Goal: Task Accomplishment & Management: Manage account settings

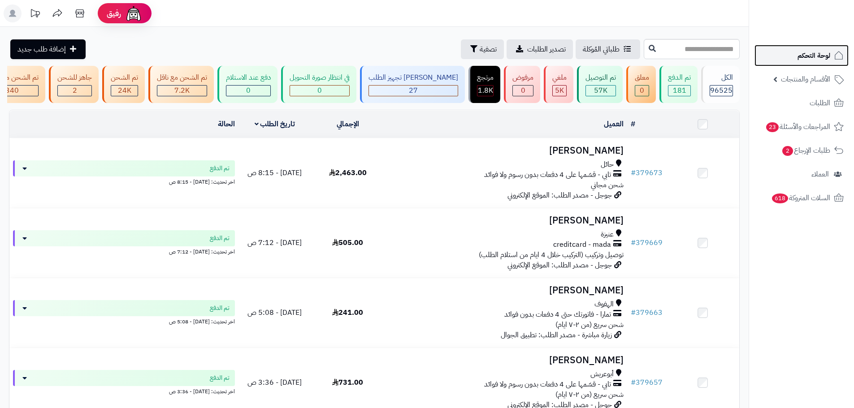
click at [820, 50] on span "لوحة التحكم" at bounding box center [813, 55] width 33 height 13
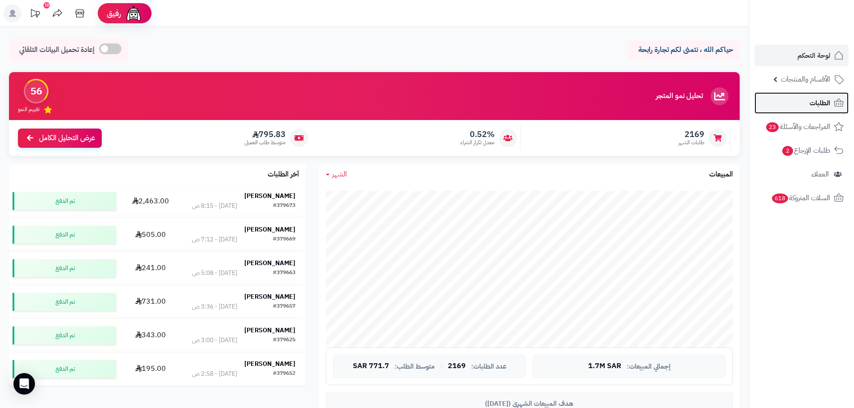
click at [810, 108] on span "الطلبات" at bounding box center [820, 103] width 21 height 13
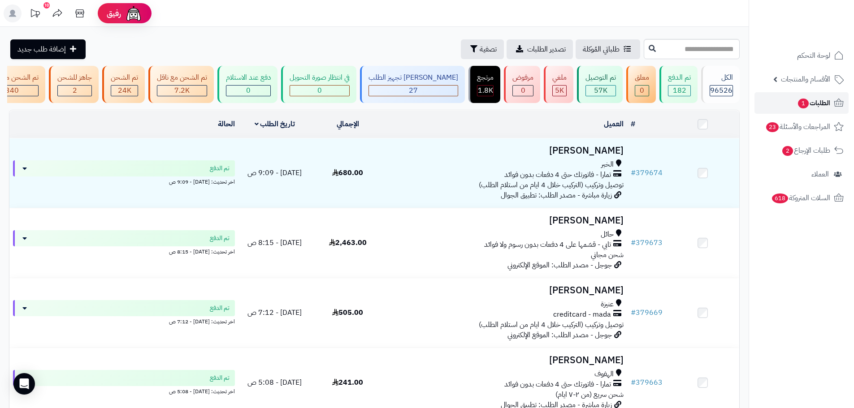
click at [796, 100] on link "الطلبات 1" at bounding box center [801, 103] width 94 height 22
click at [803, 102] on span "1" at bounding box center [803, 104] width 11 height 10
click at [797, 99] on span "الطلبات 1" at bounding box center [813, 103] width 33 height 13
click at [799, 104] on span "1" at bounding box center [803, 103] width 12 height 11
click at [810, 107] on span "الطلبات 1" at bounding box center [813, 103] width 33 height 13
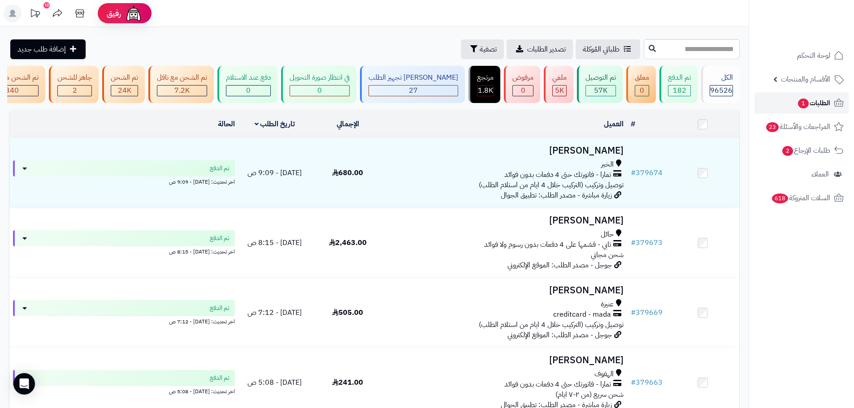
click at [805, 97] on span "الطلبات 1" at bounding box center [813, 103] width 33 height 13
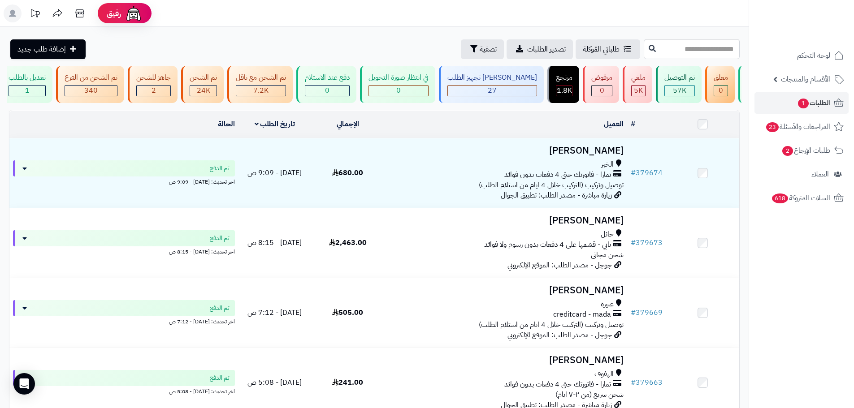
scroll to position [0, -9]
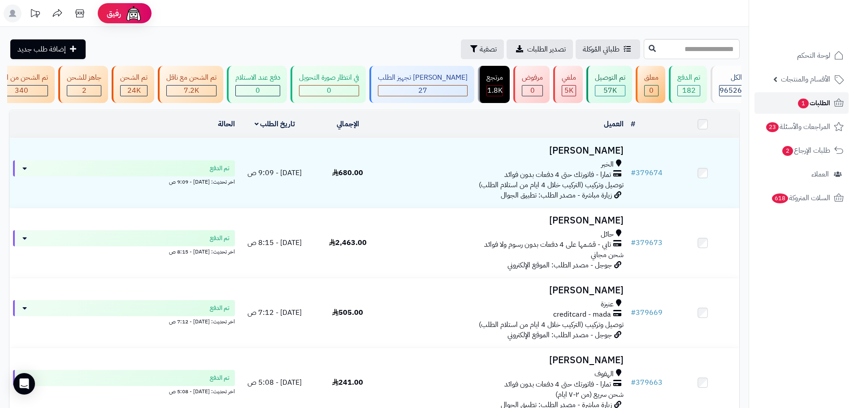
click at [795, 104] on link "الطلبات 1" at bounding box center [801, 103] width 94 height 22
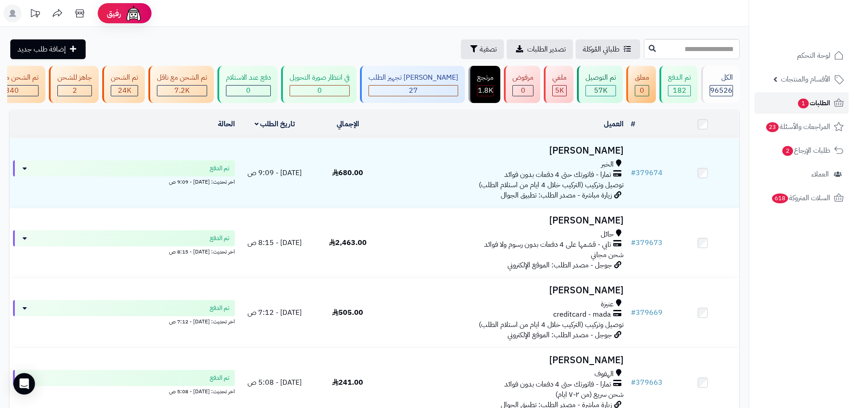
click at [794, 111] on link "الطلبات 1" at bounding box center [801, 103] width 94 height 22
click at [776, 100] on link "الطلبات 1" at bounding box center [801, 103] width 94 height 22
click at [798, 107] on span "1" at bounding box center [803, 103] width 12 height 11
click at [798, 101] on span "1" at bounding box center [803, 104] width 11 height 10
click at [772, 107] on link "الطلبات 1" at bounding box center [801, 103] width 94 height 22
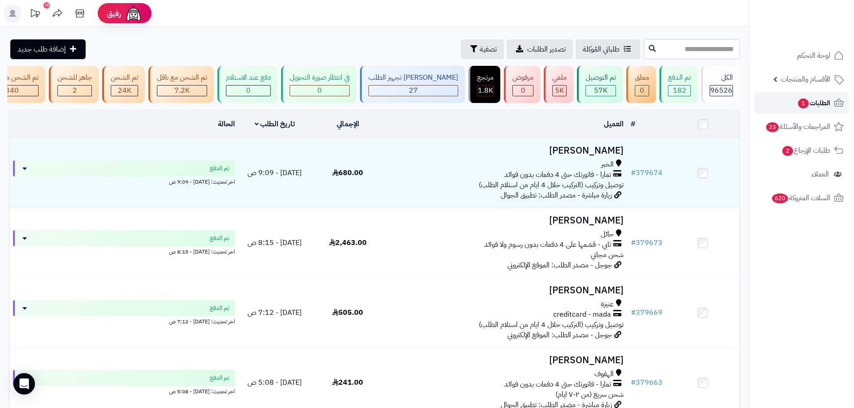
click at [783, 110] on link "الطلبات 1" at bounding box center [801, 103] width 94 height 22
click at [784, 110] on link "الطلبات 1" at bounding box center [801, 103] width 94 height 22
click at [782, 145] on span "طلبات الإرجاع 2" at bounding box center [806, 150] width 48 height 13
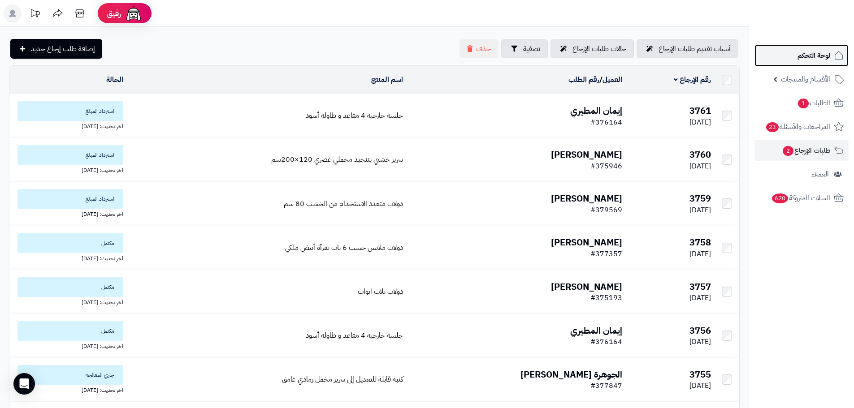
click at [794, 62] on link "لوحة التحكم" at bounding box center [801, 56] width 94 height 22
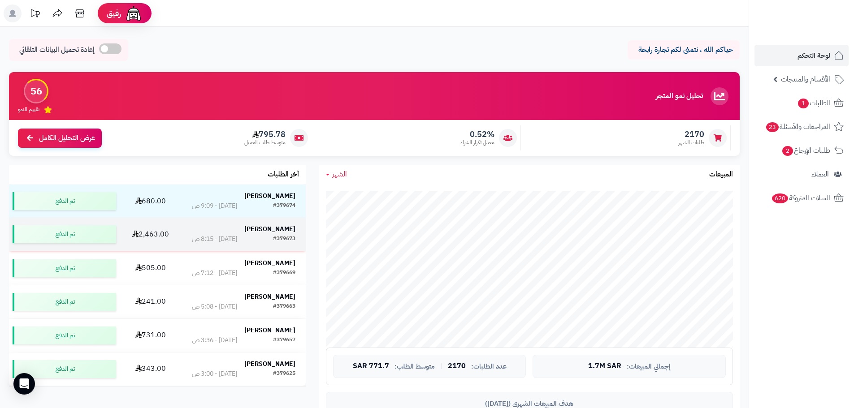
click at [218, 235] on div "[DATE] - 8:15 ص" at bounding box center [214, 239] width 45 height 9
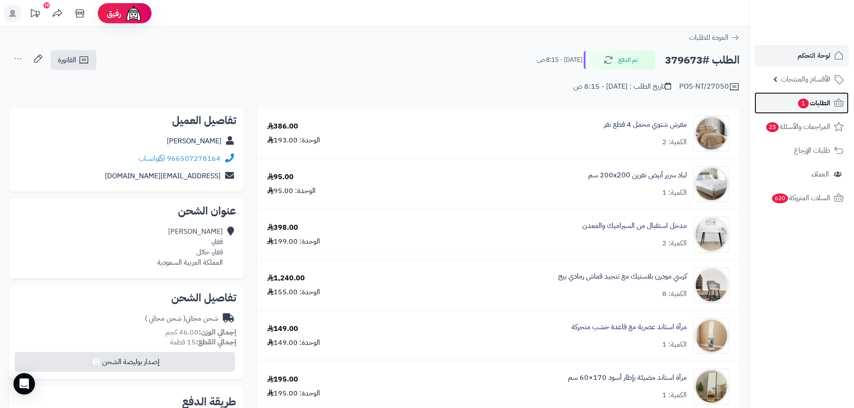
click at [803, 108] on span "1" at bounding box center [803, 104] width 11 height 10
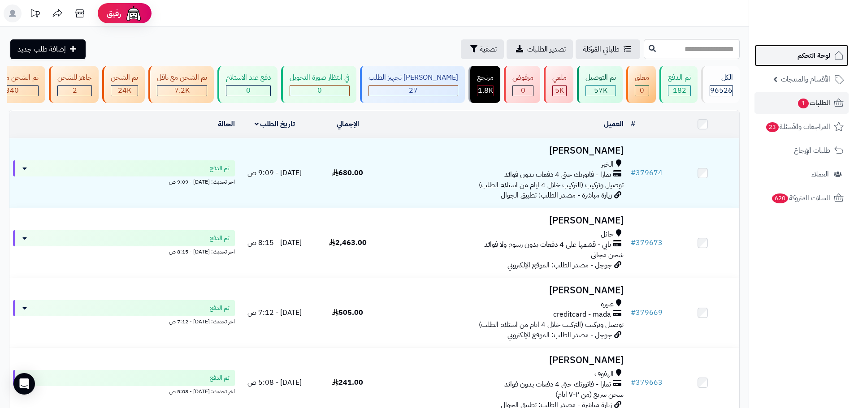
click at [792, 62] on link "لوحة التحكم" at bounding box center [801, 56] width 94 height 22
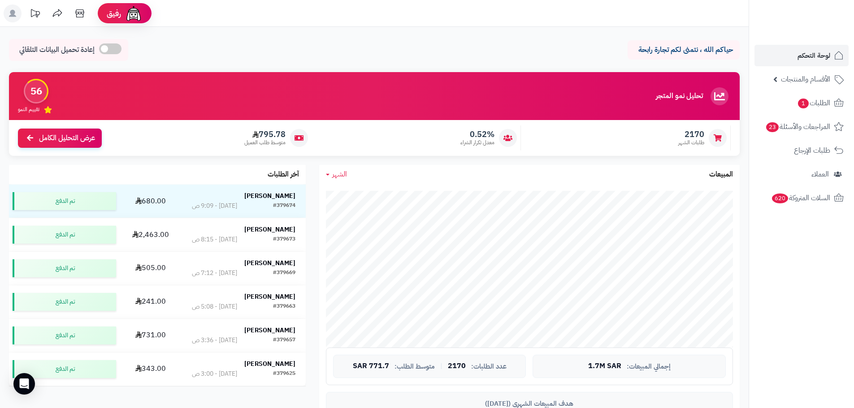
click at [324, 173] on div "الشهر اليوم الأسبوع الشهر السنة المبيعات" at bounding box center [529, 174] width 420 height 19
click at [331, 177] on link "الشهر" at bounding box center [336, 174] width 21 height 10
click at [361, 218] on link "الأسبوع" at bounding box center [355, 212] width 72 height 17
click at [326, 178] on link "الأسبوع" at bounding box center [339, 174] width 27 height 10
click at [365, 232] on link "الشهر" at bounding box center [355, 229] width 72 height 17
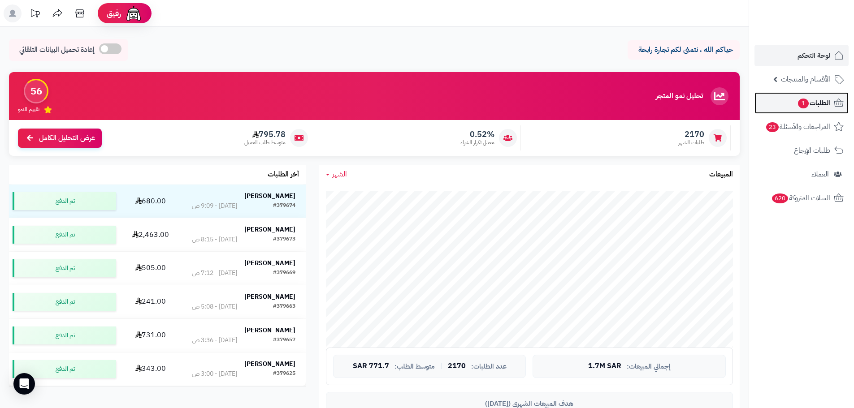
click at [815, 100] on span "الطلبات 1" at bounding box center [813, 103] width 33 height 13
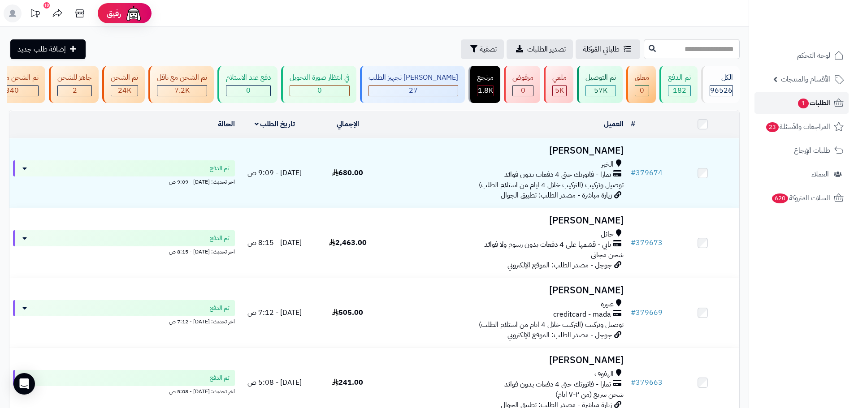
click at [762, 104] on link "الطلبات 1" at bounding box center [801, 103] width 94 height 22
click at [789, 108] on link "الطلبات 1" at bounding box center [801, 103] width 94 height 22
click at [804, 105] on span "1" at bounding box center [803, 104] width 11 height 10
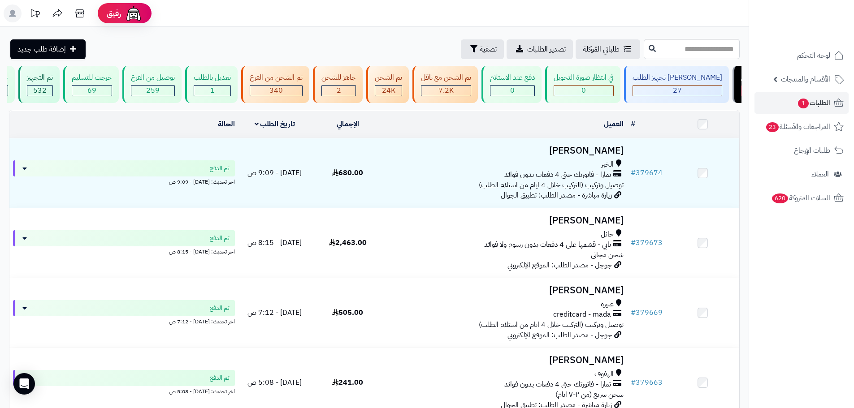
scroll to position [0, 0]
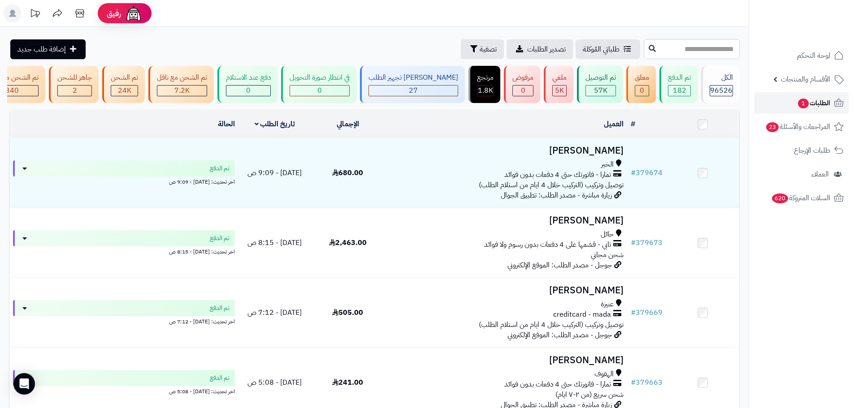
click at [792, 107] on link "الطلبات 1" at bounding box center [801, 103] width 94 height 22
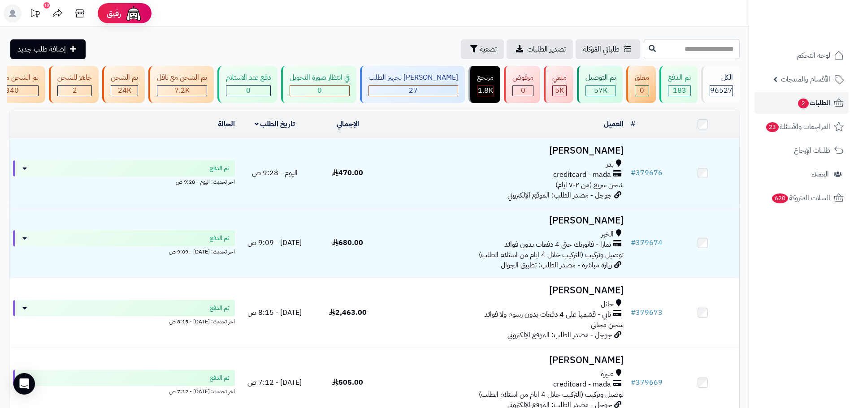
click at [775, 102] on link "الطلبات 2" at bounding box center [801, 103] width 94 height 22
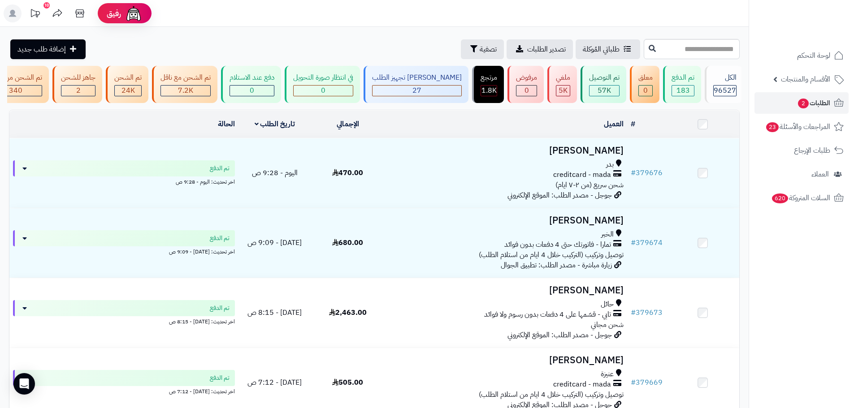
scroll to position [0, 0]
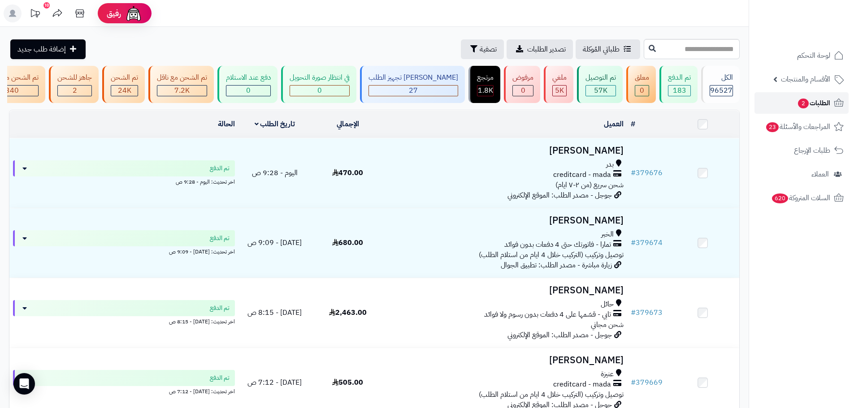
click at [797, 108] on span "الطلبات 2" at bounding box center [813, 103] width 33 height 13
click at [780, 101] on link "الطلبات 2" at bounding box center [801, 103] width 94 height 22
click at [776, 105] on link "الطلبات 2" at bounding box center [801, 103] width 94 height 22
click at [799, 107] on span "2" at bounding box center [803, 103] width 12 height 10
click at [814, 101] on span "الطلبات 2" at bounding box center [813, 103] width 33 height 13
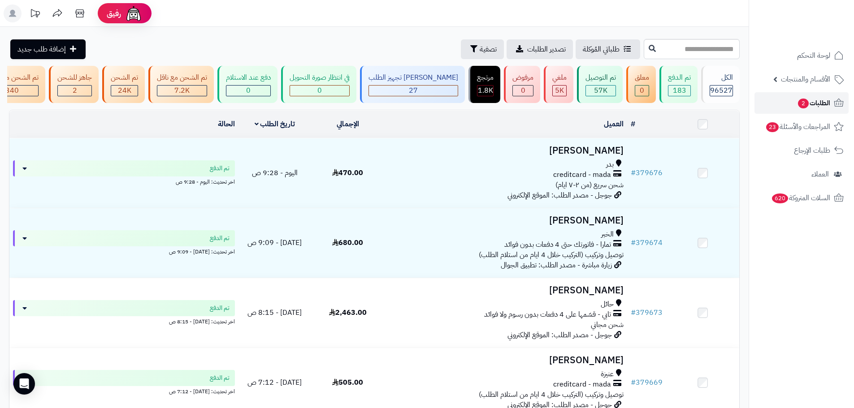
click at [792, 104] on link "الطلبات 2" at bounding box center [801, 103] width 94 height 22
click at [789, 108] on link "الطلبات 2" at bounding box center [801, 103] width 94 height 22
click at [779, 100] on link "الطلبات 2" at bounding box center [801, 103] width 94 height 22
click at [788, 104] on link "الطلبات 2" at bounding box center [801, 103] width 94 height 22
click at [780, 100] on link "الطلبات 2" at bounding box center [801, 103] width 94 height 22
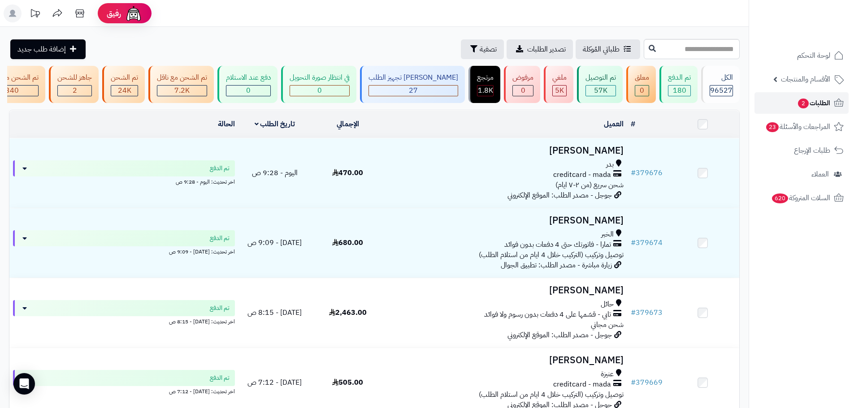
click at [775, 106] on link "الطلبات 2" at bounding box center [801, 103] width 94 height 22
click at [810, 94] on link "الطلبات 2" at bounding box center [801, 103] width 94 height 22
click at [784, 110] on link "الطلبات 2" at bounding box center [801, 103] width 94 height 22
click at [810, 104] on span "الطلبات" at bounding box center [820, 103] width 21 height 13
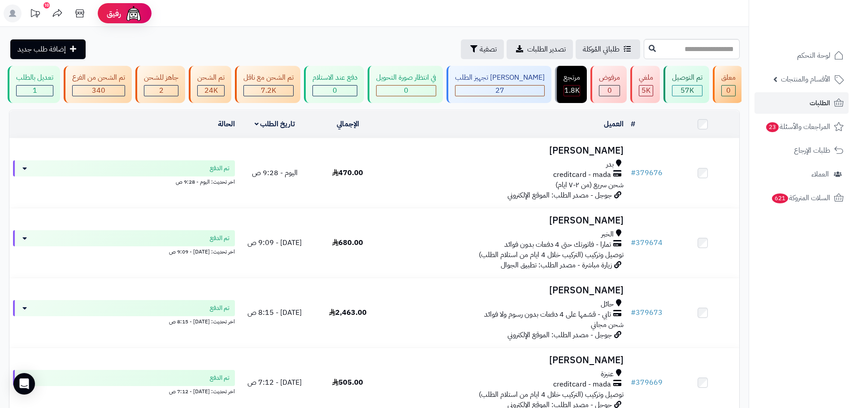
scroll to position [0, 0]
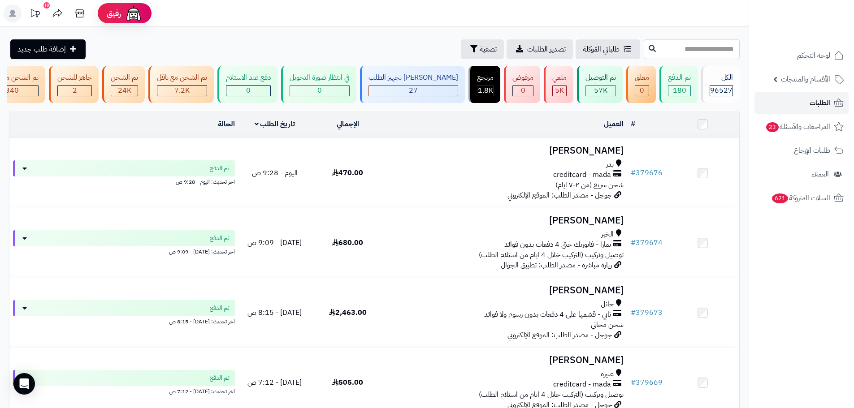
click at [803, 105] on link "الطلبات" at bounding box center [801, 103] width 94 height 22
click at [771, 108] on link "الطلبات" at bounding box center [801, 103] width 94 height 22
click at [793, 107] on link "الطلبات" at bounding box center [801, 103] width 94 height 22
click at [794, 103] on link "الطلبات" at bounding box center [801, 103] width 94 height 22
click at [784, 97] on link "الطلبات" at bounding box center [801, 103] width 94 height 22
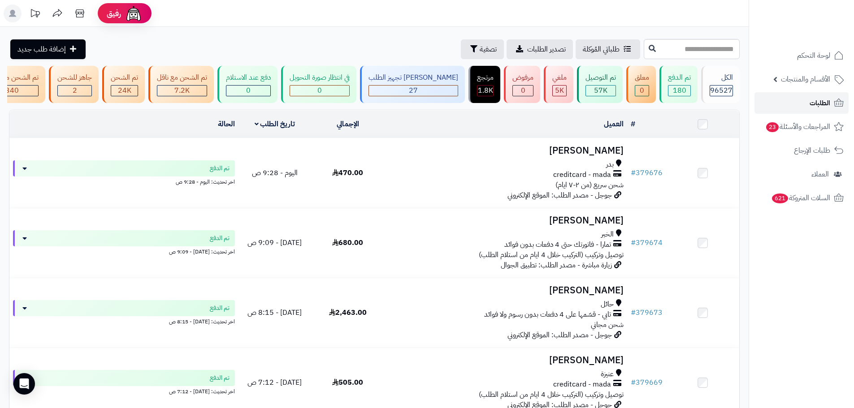
click at [800, 103] on link "الطلبات" at bounding box center [801, 103] width 94 height 22
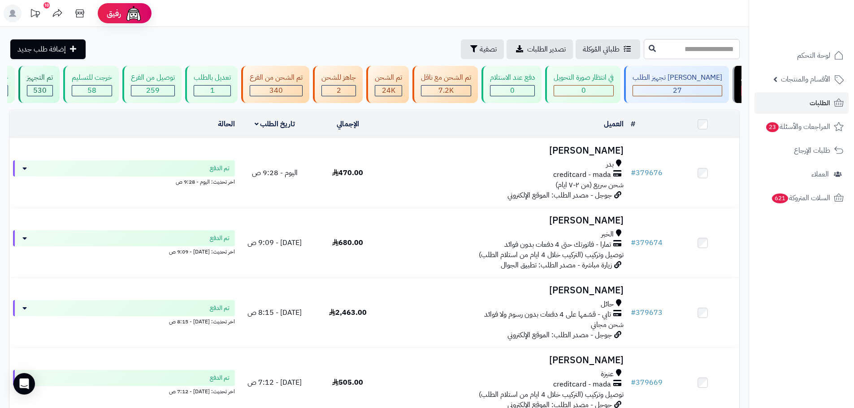
scroll to position [0, 0]
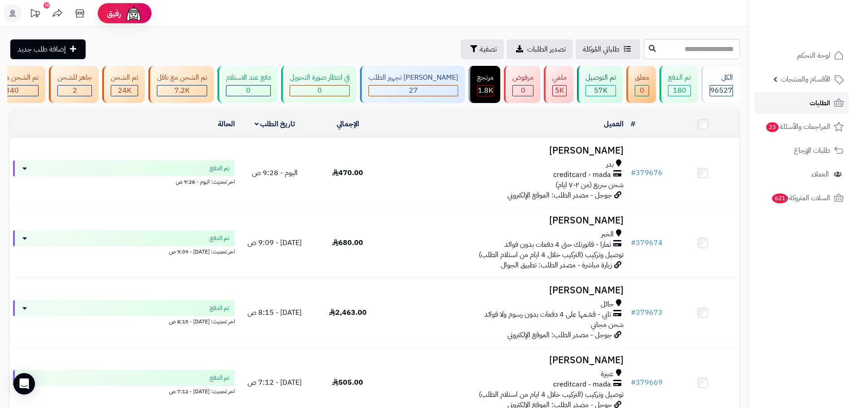
click at [770, 107] on link "الطلبات" at bounding box center [801, 103] width 94 height 22
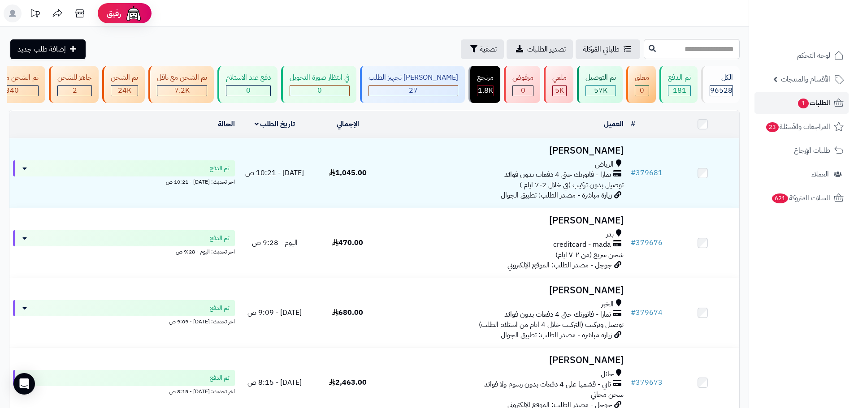
click at [803, 106] on span "1" at bounding box center [803, 104] width 11 height 10
click at [793, 107] on link "الطلبات 1" at bounding box center [801, 103] width 94 height 22
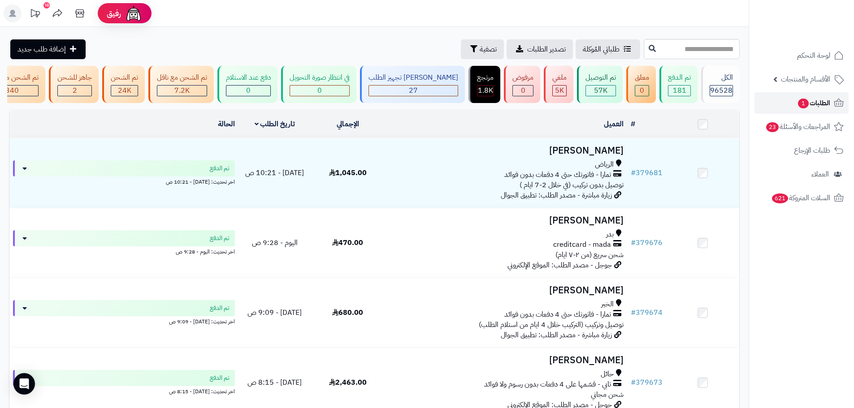
click at [774, 108] on link "الطلبات 1" at bounding box center [801, 103] width 94 height 22
click at [806, 105] on span "1" at bounding box center [803, 104] width 11 height 10
